Goal: Task Accomplishment & Management: Use online tool/utility

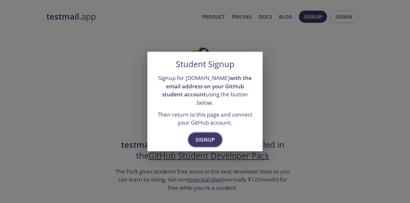
click at [200, 135] on span "Signup" at bounding box center [205, 139] width 20 height 9
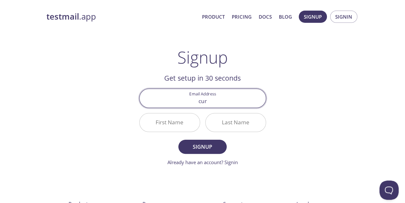
type input "[EMAIL_ADDRESS][DOMAIN_NAME]"
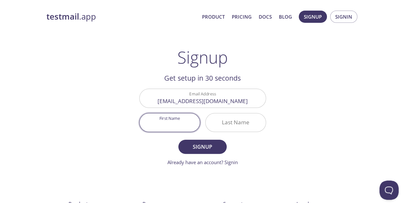
click at [175, 123] on input "First Name" at bounding box center [170, 122] width 60 height 18
type input "[PERSON_NAME]"
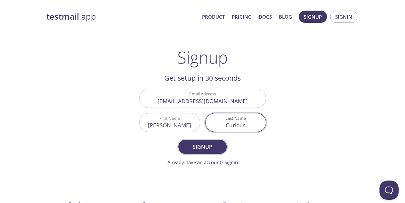
type input "Curious"
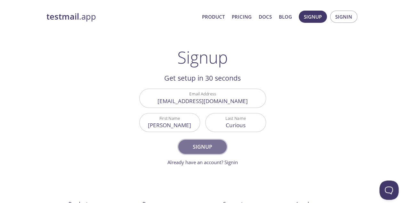
click at [204, 143] on span "Signup" at bounding box center [203, 146] width 34 height 9
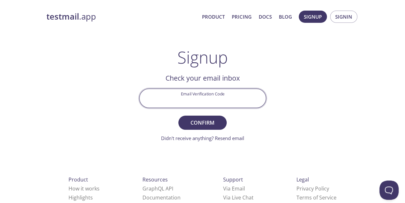
click at [218, 97] on input "Email Verification Code" at bounding box center [203, 98] width 126 height 18
paste input "XU7S7NQ"
type input "XU7S7NQ"
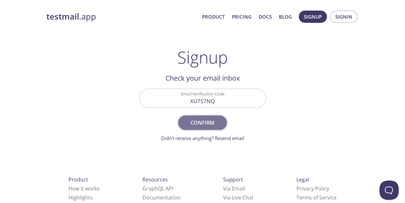
click at [206, 126] on span "Confirm" at bounding box center [203, 122] width 34 height 9
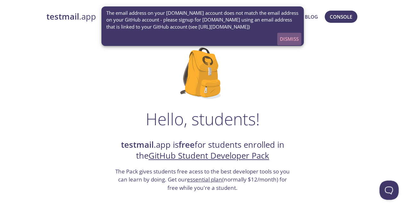
click at [288, 36] on span "Dismiss" at bounding box center [289, 39] width 19 height 8
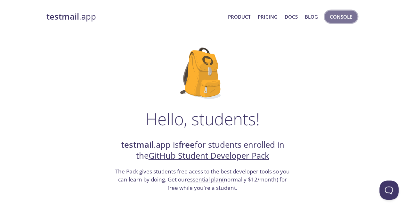
click at [343, 13] on span "Console" at bounding box center [341, 16] width 22 height 8
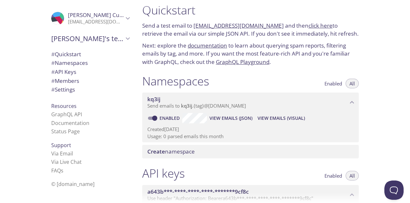
scroll to position [8, 0]
click at [126, 39] on icon "James's team" at bounding box center [128, 38] width 4 height 3
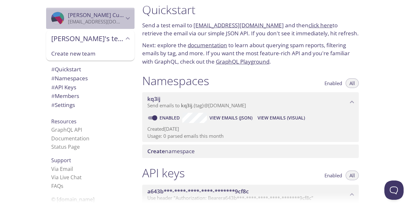
click at [117, 17] on span "[PERSON_NAME]" at bounding box center [96, 15] width 56 height 7
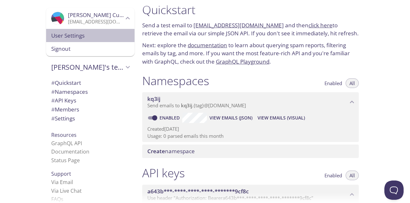
click at [78, 37] on span "User Settings" at bounding box center [90, 35] width 78 height 8
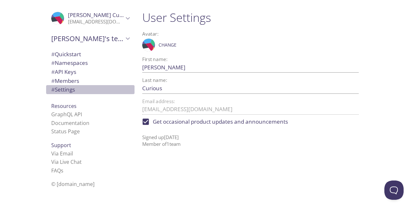
click at [65, 86] on span "# Settings" at bounding box center [63, 89] width 24 height 7
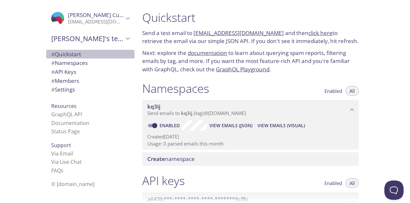
click at [76, 52] on span "# Quickstart" at bounding box center [66, 53] width 30 height 7
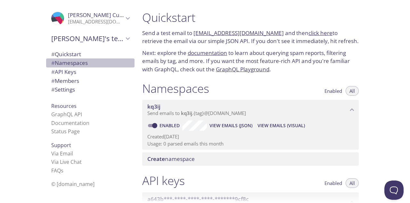
click at [65, 63] on span "# Namespaces" at bounding box center [69, 62] width 37 height 7
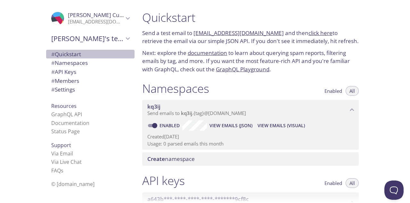
click at [62, 53] on span "# Quickstart" at bounding box center [66, 53] width 30 height 7
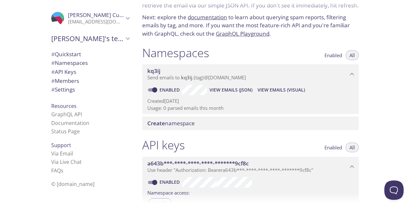
scroll to position [35, 0]
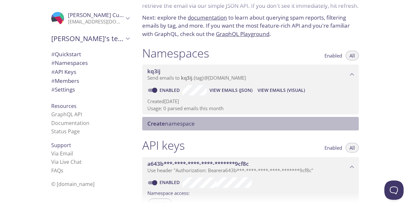
click at [184, 124] on span "Create namespace" at bounding box center [170, 123] width 47 height 7
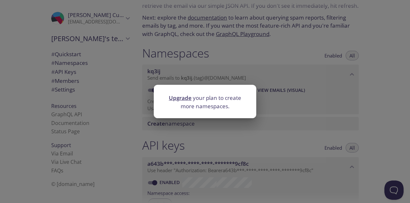
click at [186, 129] on div "Upgrade your plan to create more namespaces." at bounding box center [205, 101] width 410 height 203
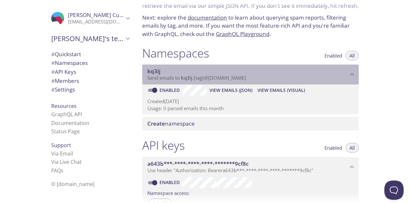
click at [165, 76] on span "Send emails to kq3ij . {tag} @[DOMAIN_NAME]" at bounding box center [196, 77] width 99 height 6
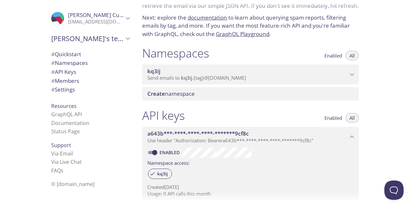
click at [165, 76] on span "Send emails to kq3ij . {tag} @[DOMAIN_NAME]" at bounding box center [196, 77] width 99 height 6
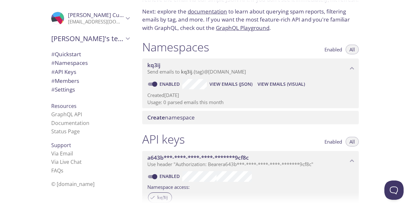
scroll to position [45, 0]
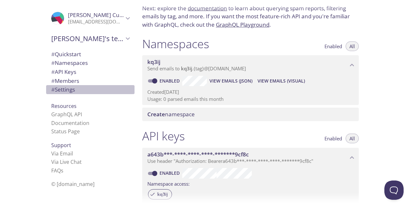
click at [62, 85] on div "# Settings" at bounding box center [90, 89] width 88 height 9
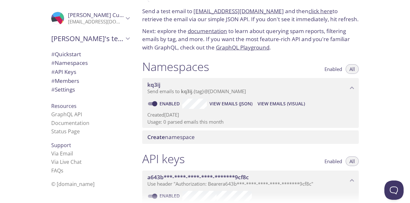
scroll to position [22, 0]
click at [231, 103] on span "View Emails (JSON)" at bounding box center [231, 103] width 43 height 8
click at [234, 106] on span "View Emails (JSON)" at bounding box center [231, 103] width 43 height 8
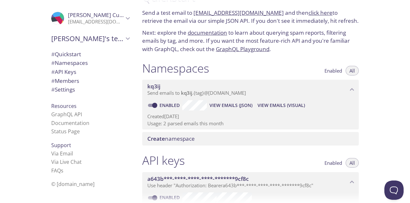
scroll to position [25, 0]
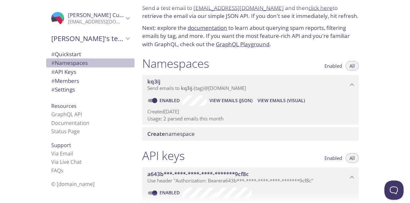
click at [63, 60] on span "# Namespaces" at bounding box center [69, 62] width 37 height 7
